Goal: Transaction & Acquisition: Purchase product/service

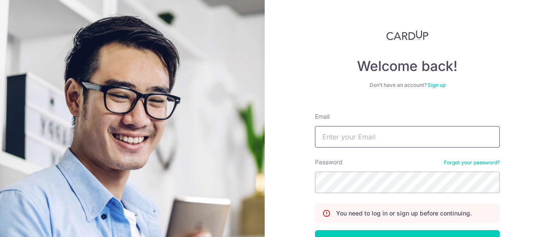
click at [358, 140] on input "Email" at bounding box center [407, 136] width 185 height 21
type input "beewang57@gmail.com"
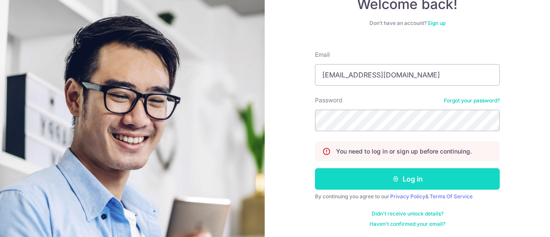
click at [398, 179] on button "Log in" at bounding box center [407, 178] width 185 height 21
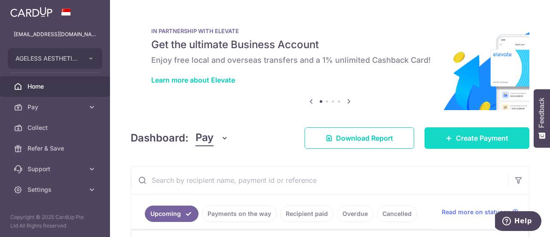
click at [477, 136] on span "Create Payment" at bounding box center [482, 138] width 52 height 10
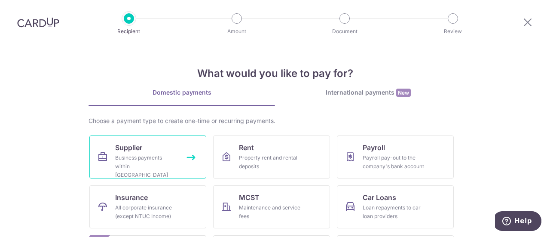
click at [147, 161] on div "Business payments within Singapore" at bounding box center [146, 166] width 62 height 26
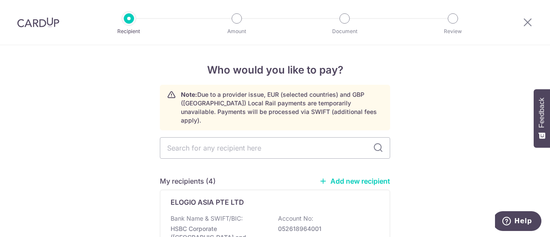
scroll to position [43, 0]
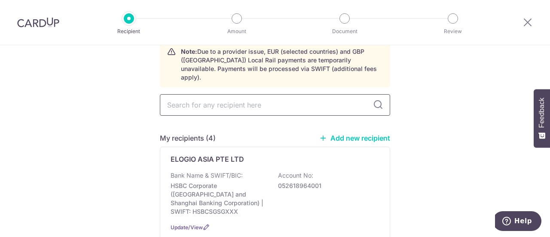
click at [242, 99] on input "text" at bounding box center [275, 104] width 230 height 21
type input "ID"
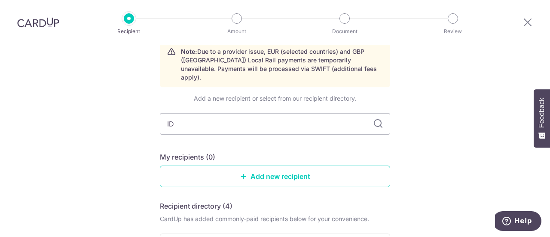
type input "IDS"
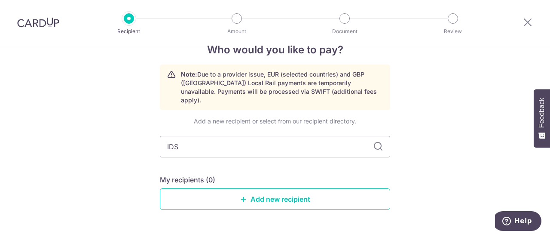
scroll to position [38, 0]
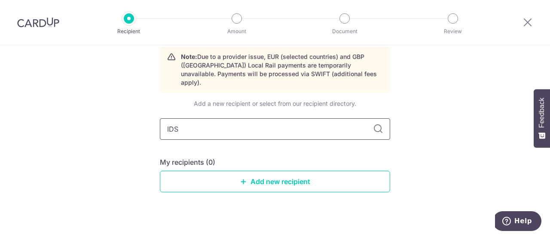
click at [297, 125] on input "IDS" at bounding box center [275, 128] width 230 height 21
type input "I"
type input "IDS M"
type input "IDS MEDIC"
type input "I"
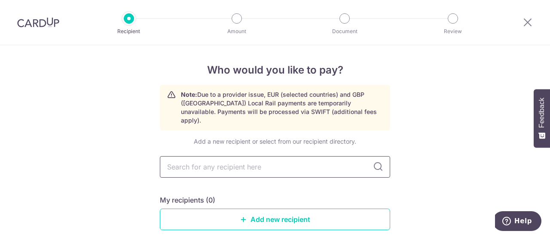
scroll to position [0, 0]
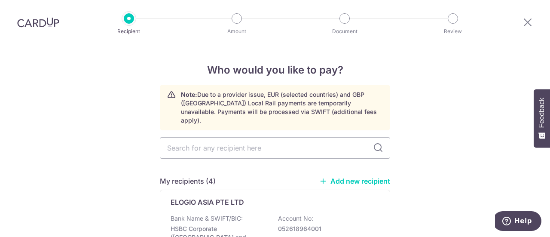
click at [332, 177] on link "Add new recipient" at bounding box center [354, 181] width 71 height 9
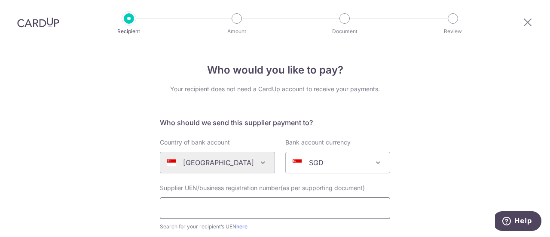
click at [252, 208] on input "text" at bounding box center [275, 207] width 230 height 21
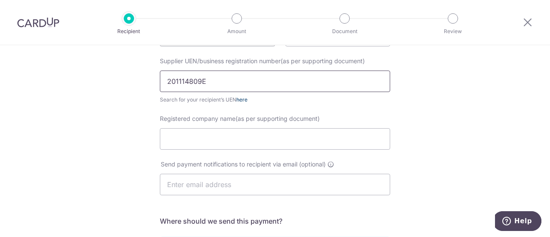
scroll to position [129, 0]
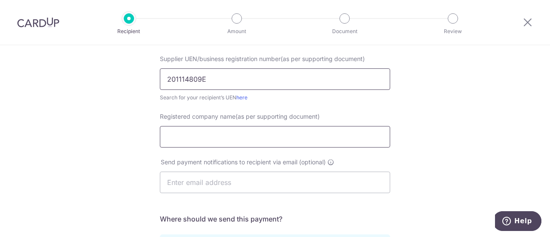
type input "201114809E"
click at [268, 136] on input "Registered company name(as per supporting document)" at bounding box center [275, 136] width 230 height 21
type input "IDS Medical System (Singapore) Pte Ltd"
click at [285, 185] on input "text" at bounding box center [275, 181] width 230 height 21
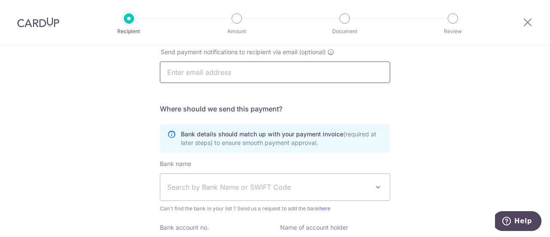
scroll to position [258, 0]
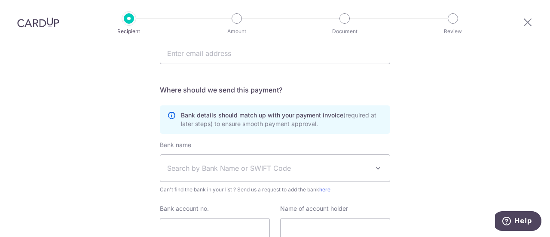
click at [433, 160] on div "Who would you like to pay? Your recipient does not need a CardUp account to rec…" at bounding box center [275, 47] width 550 height 521
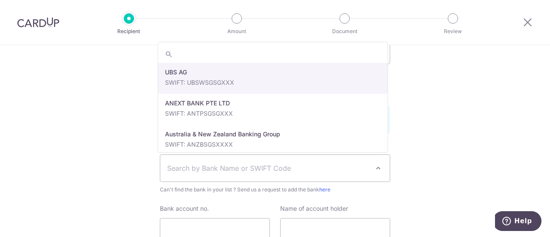
click at [300, 171] on span "Search by Bank Name or SWIFT Code" at bounding box center [268, 168] width 202 height 10
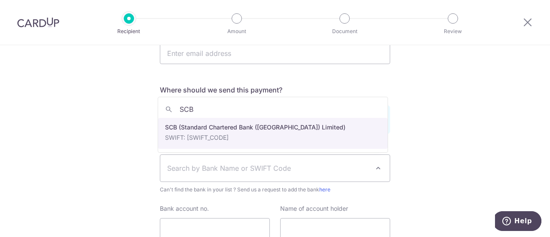
type input "SCB"
select select "14"
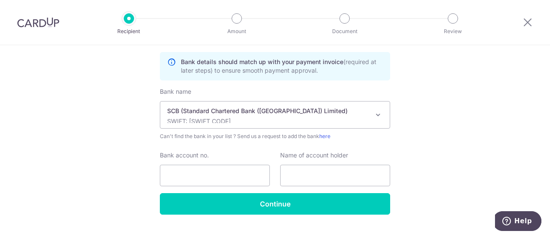
scroll to position [328, 0]
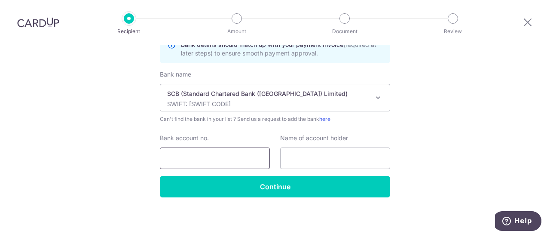
click at [240, 152] on input "Bank account no." at bounding box center [215, 157] width 110 height 21
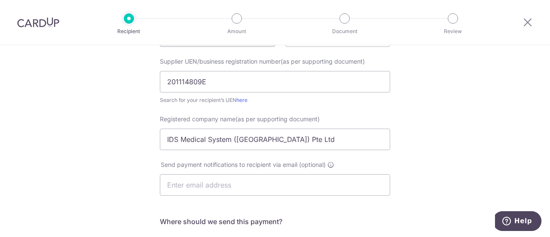
scroll to position [113, 0]
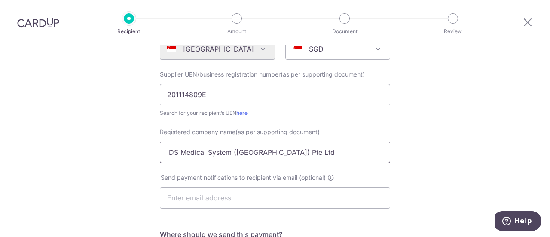
type input "0102391106"
drag, startPoint x: 295, startPoint y: 153, endPoint x: 161, endPoint y: 155, distance: 133.7
click at [161, 155] on input "IDS Medical System (Singapore) Pte Ltd" at bounding box center [275, 151] width 230 height 21
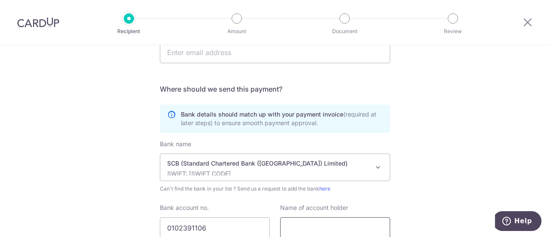
scroll to position [328, 0]
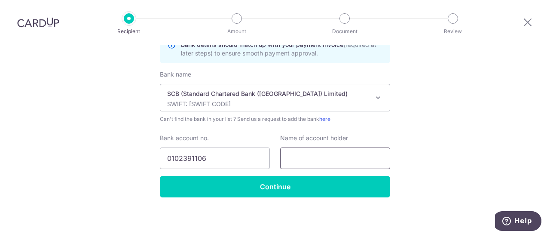
click at [297, 163] on input "text" at bounding box center [335, 157] width 110 height 21
paste input "IDS Medical System (Singapore) Pte Ltd"
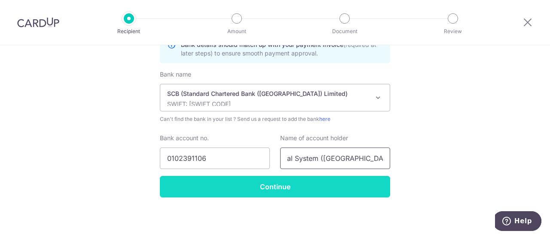
type input "IDS Medical System (Singapore) Pte Ltd"
click at [285, 184] on input "Continue" at bounding box center [275, 186] width 230 height 21
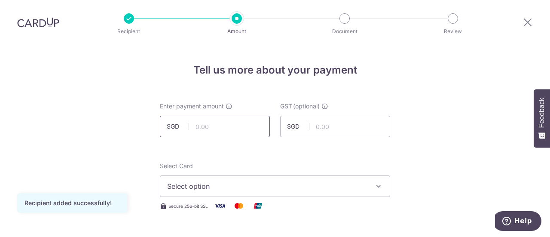
click at [233, 128] on input "text" at bounding box center [215, 126] width 110 height 21
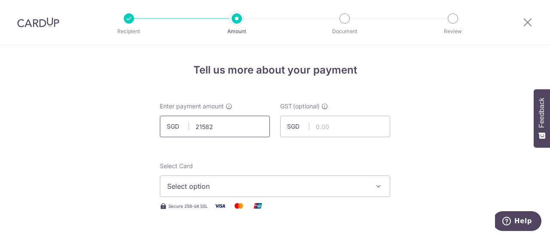
scroll to position [43, 0]
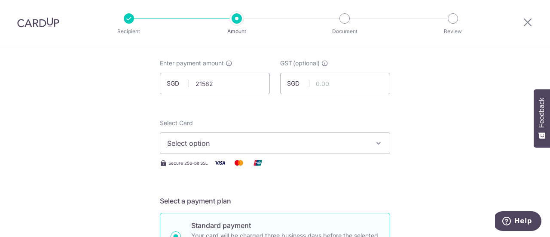
type input "21,582.00"
click at [237, 140] on span "Select option" at bounding box center [267, 143] width 200 height 10
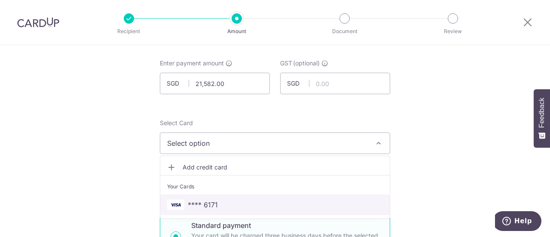
click at [225, 201] on span "**** 6171" at bounding box center [275, 204] width 216 height 10
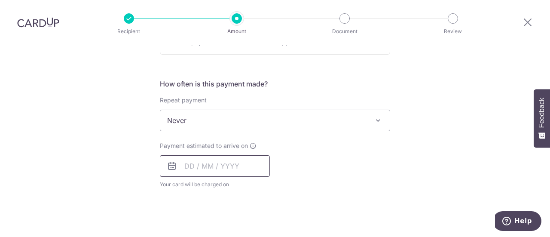
scroll to position [301, 0]
click at [223, 162] on input "text" at bounding box center [215, 163] width 110 height 21
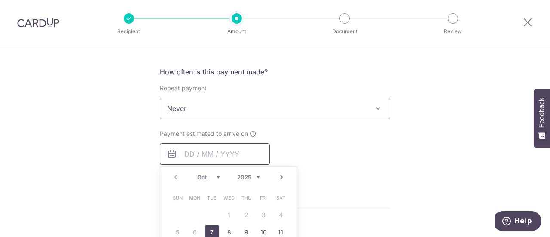
scroll to position [344, 0]
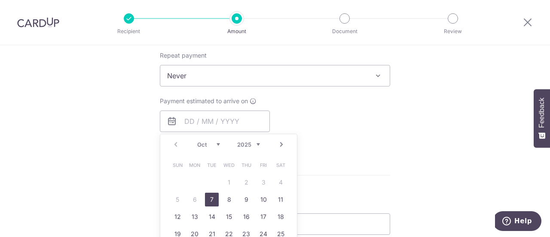
click at [213, 198] on link "7" at bounding box center [212, 200] width 14 height 14
type input "07/10/2025"
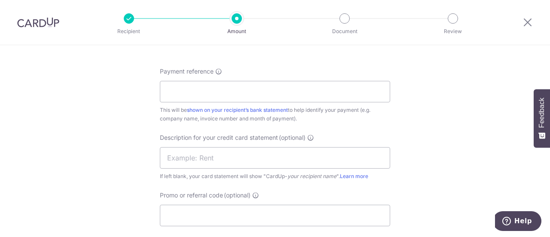
scroll to position [516, 0]
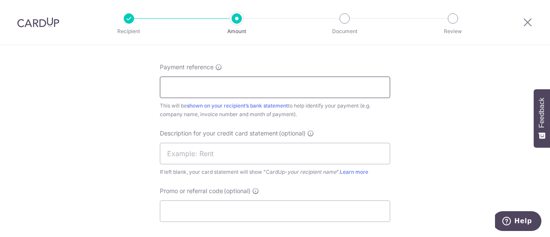
click at [245, 88] on input "Payment reference" at bounding box center [275, 86] width 230 height 21
click at [163, 88] on input "UG90096002" at bounding box center [275, 86] width 230 height 21
drag, startPoint x: 162, startPoint y: 86, endPoint x: 230, endPoint y: 91, distance: 67.6
click at [230, 91] on input "IDS UG90096002" at bounding box center [275, 86] width 230 height 21
type input "IDS UG90096002"
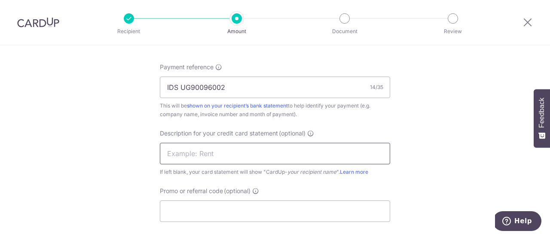
click at [228, 154] on input "text" at bounding box center [275, 153] width 230 height 21
paste input "IDS UG90096002"
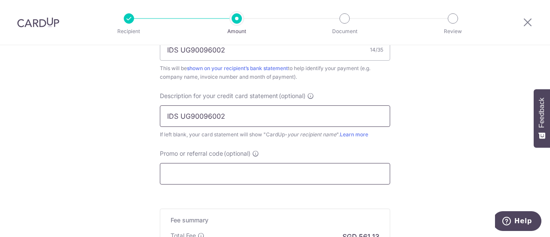
scroll to position [602, 0]
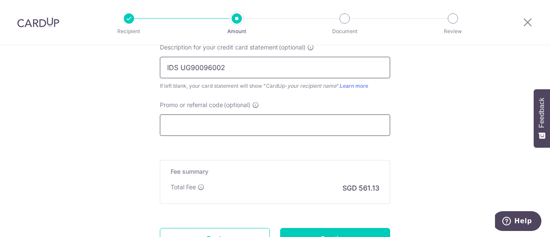
type input "IDS UG90096002"
click at [227, 126] on input "Promo or referral code (optional)" at bounding box center [275, 124] width 230 height 21
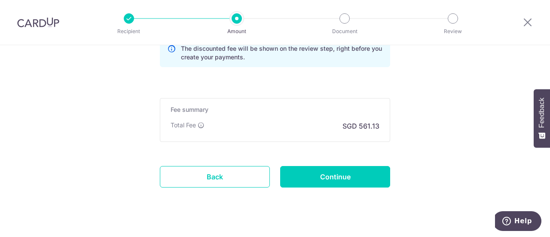
scroll to position [715, 0]
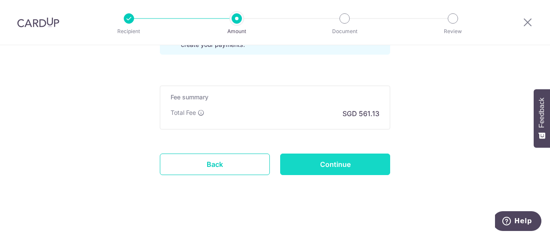
type input "AM170"
click at [320, 168] on input "Continue" at bounding box center [335, 163] width 110 height 21
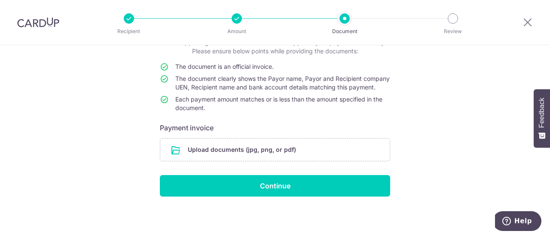
scroll to position [71, 0]
click at [270, 146] on input "file" at bounding box center [274, 149] width 229 height 22
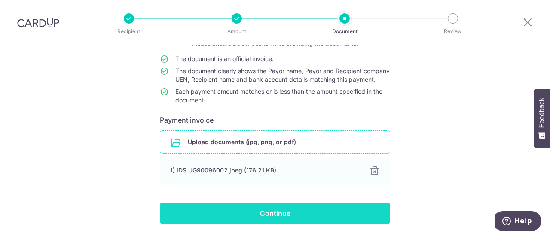
click at [275, 223] on input "Continue" at bounding box center [275, 212] width 230 height 21
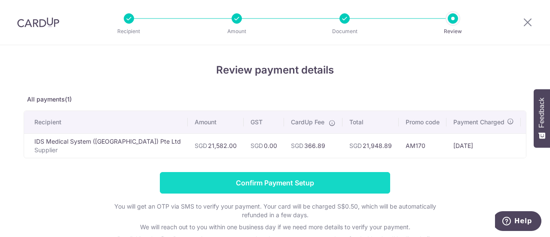
click at [288, 185] on input "Confirm Payment Setup" at bounding box center [275, 182] width 230 height 21
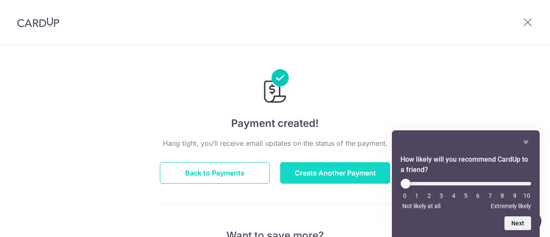
click at [318, 176] on button "Create Another Payment" at bounding box center [335, 172] width 110 height 21
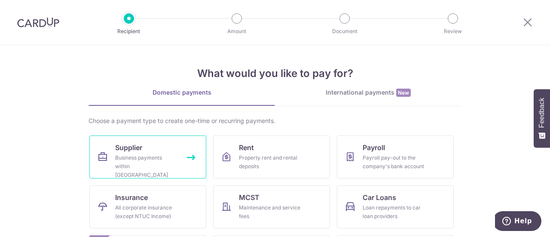
click at [162, 156] on div "Business payments within Singapore" at bounding box center [146, 166] width 62 height 26
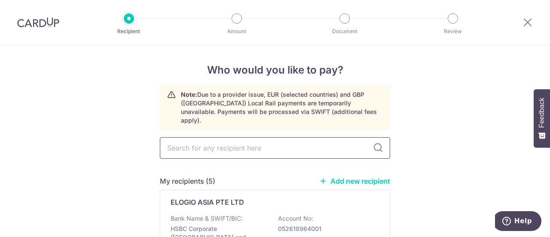
click at [292, 145] on input "text" at bounding box center [275, 147] width 230 height 21
type input "IDS"
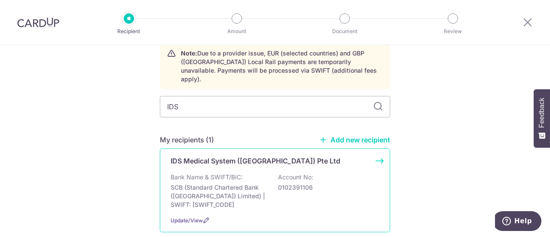
scroll to position [81, 0]
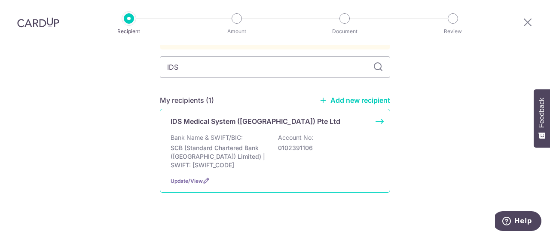
click at [294, 147] on div "Bank Name & SWIFT/BIC: SCB (Standard Chartered Bank (Singapore) Limited) | SWIF…" at bounding box center [275, 151] width 209 height 36
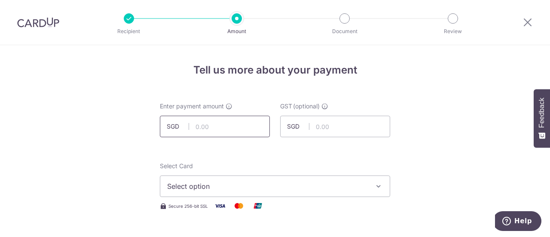
click at [230, 129] on input "text" at bounding box center [215, 126] width 110 height 21
type input "1,962.00"
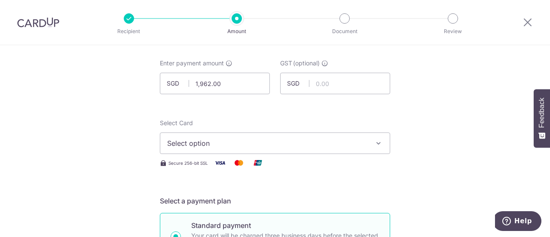
click at [243, 143] on span "Select option" at bounding box center [267, 143] width 200 height 10
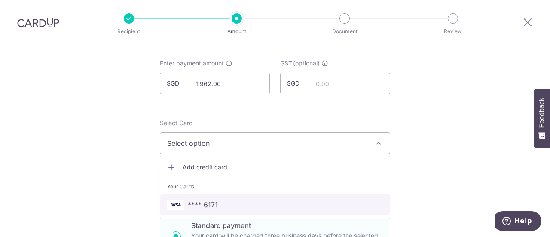
click at [220, 204] on span "**** 6171" at bounding box center [275, 204] width 216 height 10
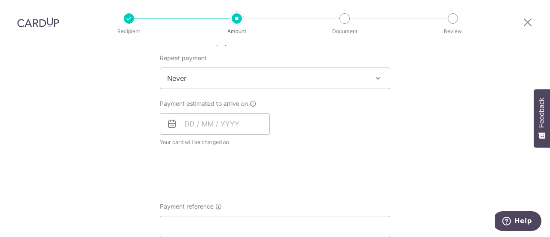
scroll to position [344, 0]
click at [236, 128] on input "text" at bounding box center [215, 120] width 110 height 21
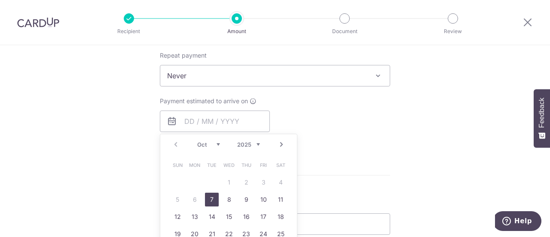
click at [211, 199] on link "7" at bounding box center [212, 200] width 14 height 14
type input "[DATE]"
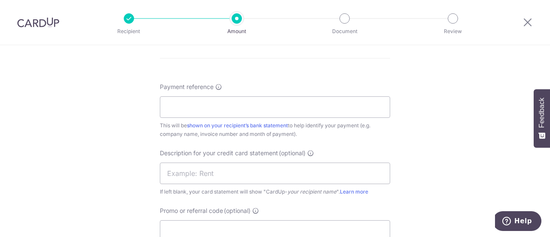
scroll to position [473, 0]
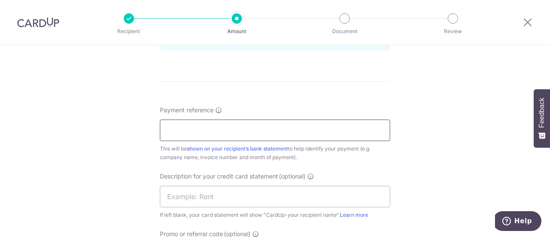
click at [279, 129] on input "Payment reference" at bounding box center [275, 129] width 230 height 21
click at [243, 129] on input "IDS UG90096002" at bounding box center [275, 129] width 230 height 21
drag, startPoint x: 238, startPoint y: 130, endPoint x: 152, endPoint y: 127, distance: 85.6
click at [152, 127] on div "Tell us more about your payment Enter payment amount SGD 1,962.00 1962.00 GST (…" at bounding box center [275, 7] width 550 height 870
type input "IDS UG90096001"
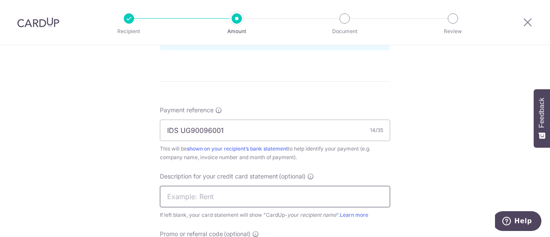
click at [183, 196] on input "text" at bounding box center [275, 196] width 230 height 21
paste input "IDS UG90096001"
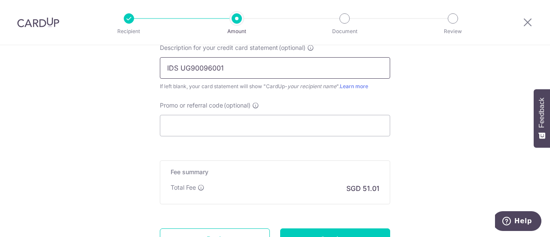
scroll to position [591, 0]
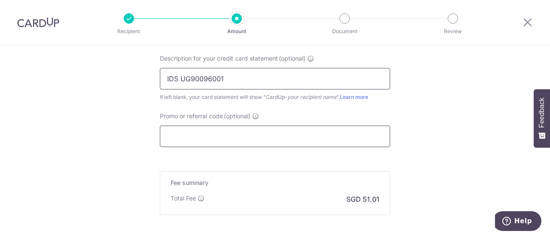
type input "IDS UG90096001"
click at [260, 139] on input "Promo or referral code (optional)" at bounding box center [275, 135] width 230 height 21
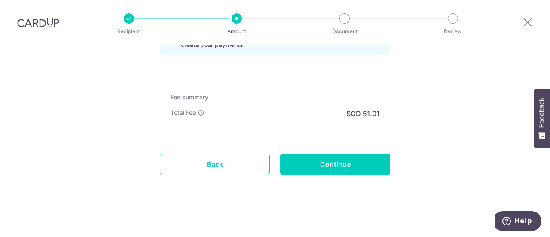
scroll to position [672, 0]
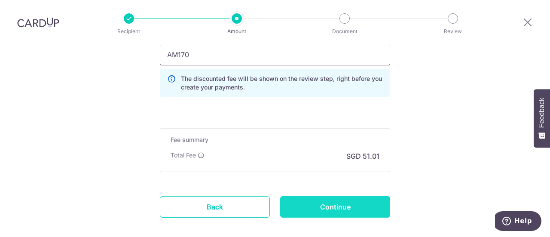
type input "AM170"
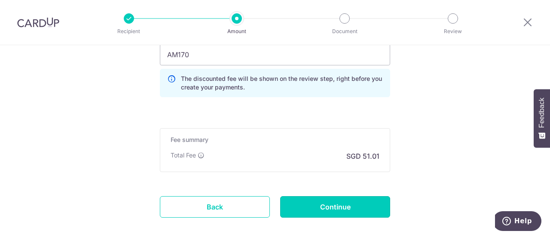
click at [349, 206] on input "Continue" at bounding box center [335, 206] width 110 height 21
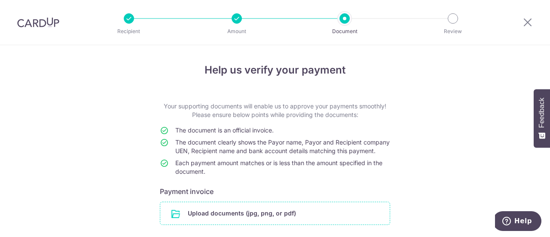
click at [260, 218] on input "file" at bounding box center [274, 213] width 229 height 22
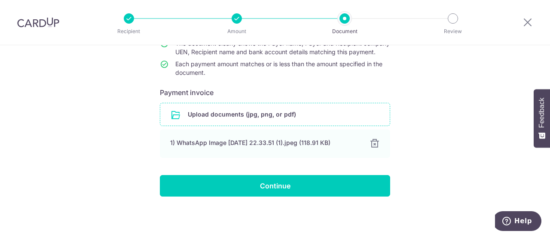
scroll to position [107, 0]
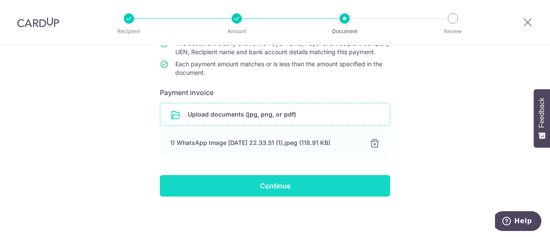
click at [285, 181] on input "Continue" at bounding box center [275, 185] width 230 height 21
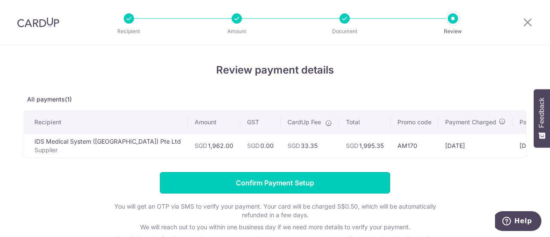
click at [285, 181] on input "Confirm Payment Setup" at bounding box center [275, 182] width 230 height 21
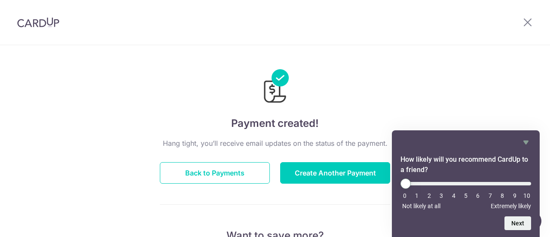
click at [38, 13] on div at bounding box center [38, 22] width 76 height 45
click at [40, 23] on img at bounding box center [38, 22] width 42 height 10
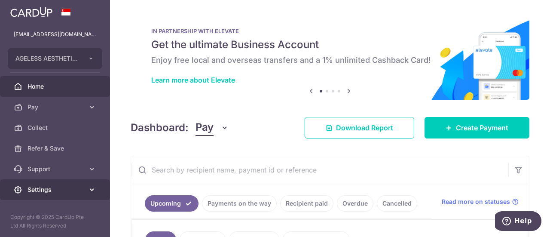
click at [58, 189] on span "Settings" at bounding box center [56, 189] width 57 height 9
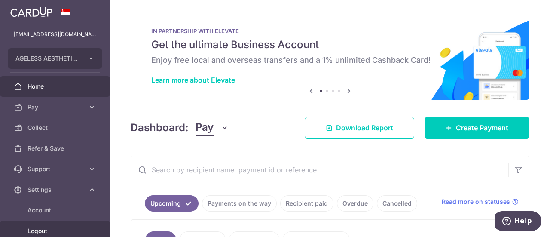
click at [57, 229] on span "Logout" at bounding box center [56, 230] width 57 height 9
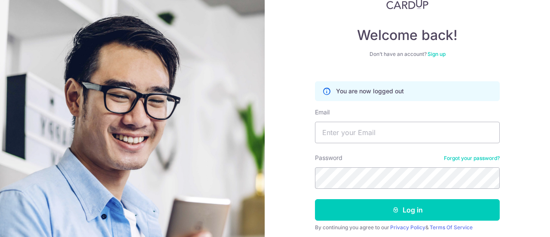
scroll to position [43, 0]
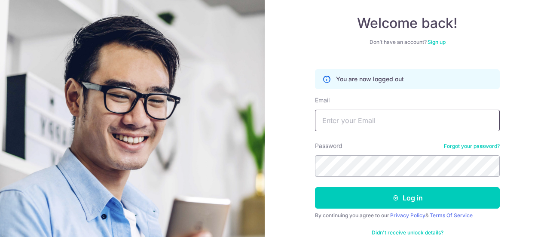
click at [382, 122] on input "Email" at bounding box center [407, 120] width 185 height 21
type input "[EMAIL_ADDRESS][DOMAIN_NAME]"
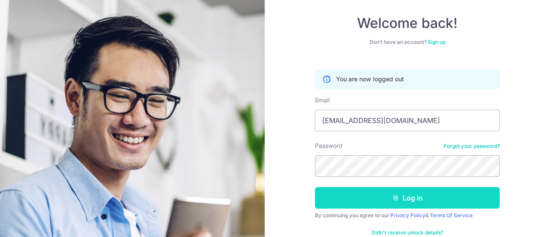
click at [395, 196] on icon "submit" at bounding box center [395, 197] width 7 height 7
